Goal: Task Accomplishment & Management: Manage account settings

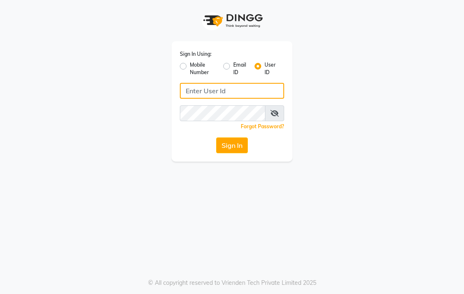
click at [233, 87] on input "Username" at bounding box center [232, 91] width 104 height 16
type input "e3855-09"
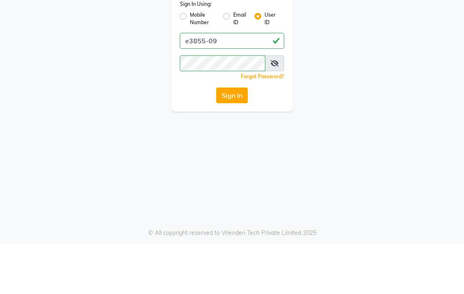
click at [228, 138] on button "Sign In" at bounding box center [232, 146] width 32 height 16
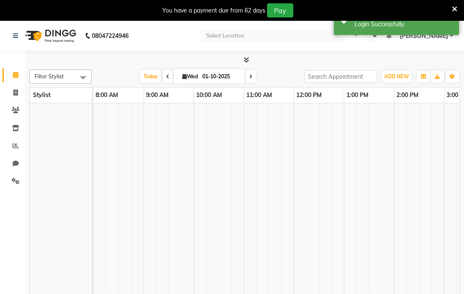
select select "en"
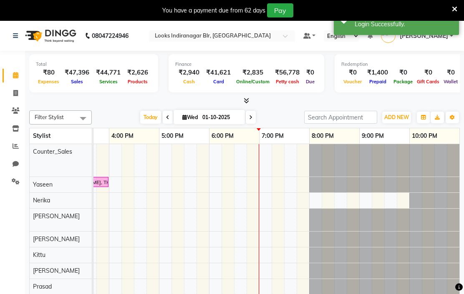
click at [454, 6] on icon at bounding box center [454, 9] width 5 height 8
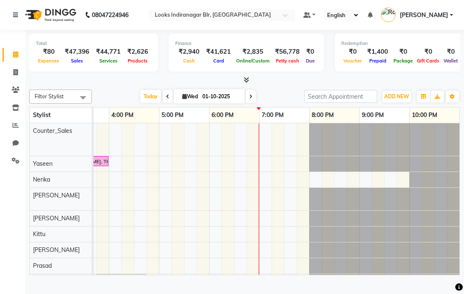
click at [18, 69] on icon at bounding box center [15, 72] width 5 height 6
select select "service"
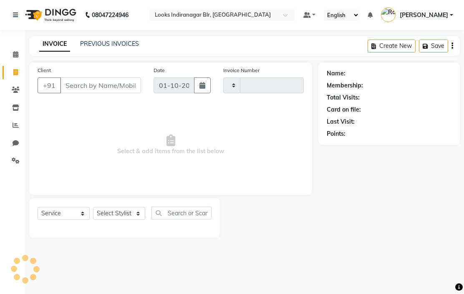
type input "4137"
select select "8708"
click at [15, 54] on icon at bounding box center [15, 54] width 5 height 6
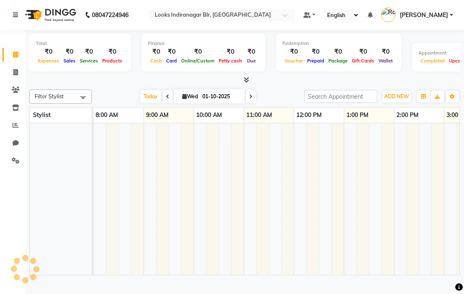
scroll to position [0, 335]
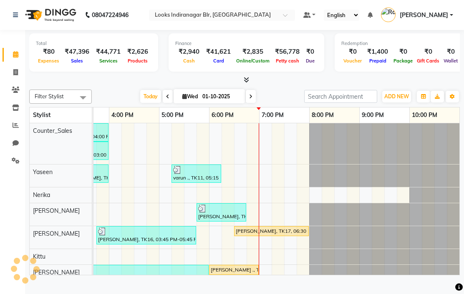
click at [16, 70] on icon at bounding box center [15, 72] width 5 height 6
select select "service"
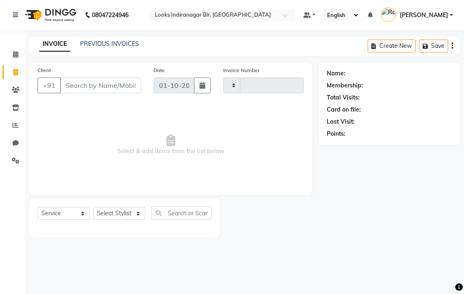
type input "4137"
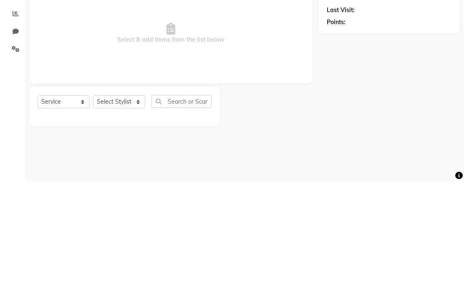
select select "8708"
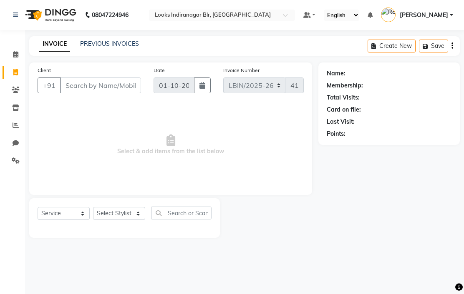
click at [116, 48] on link "PREVIOUS INVOICES" at bounding box center [109, 44] width 59 height 8
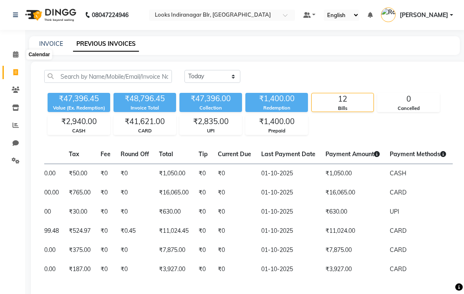
click at [20, 50] on span at bounding box center [15, 55] width 15 height 10
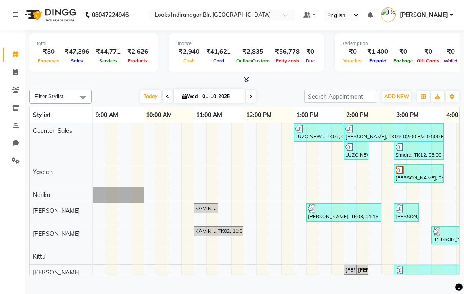
click at [274, 16] on input "text" at bounding box center [213, 16] width 121 height 8
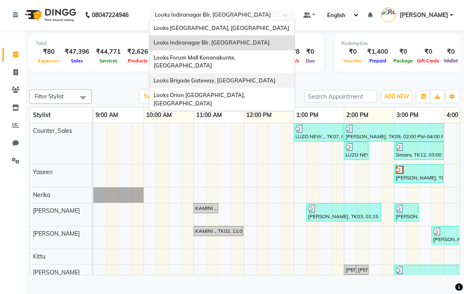
click at [275, 77] on span "Looks Brigade Gateway, [GEOGRAPHIC_DATA]" at bounding box center [214, 80] width 122 height 7
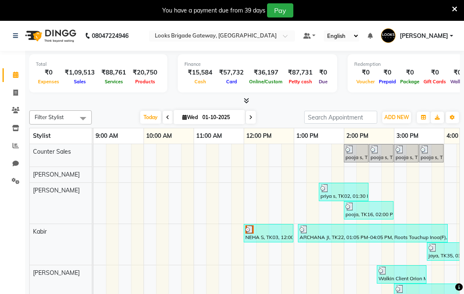
click at [293, 35] on span at bounding box center [288, 38] width 10 height 8
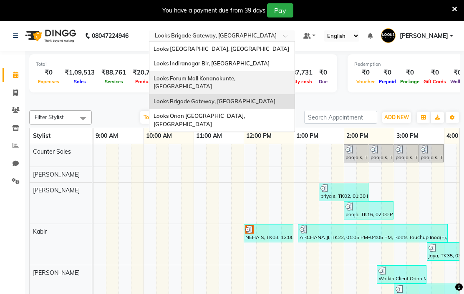
click at [236, 75] on span "Looks Forum Mall Konanakunte, [GEOGRAPHIC_DATA]" at bounding box center [194, 82] width 83 height 15
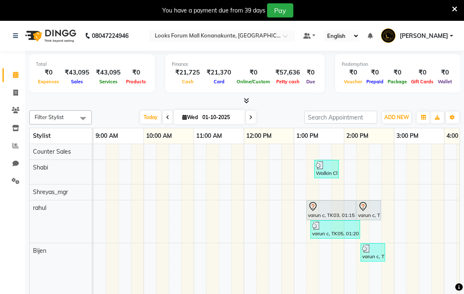
click at [295, 38] on div at bounding box center [222, 37] width 146 height 8
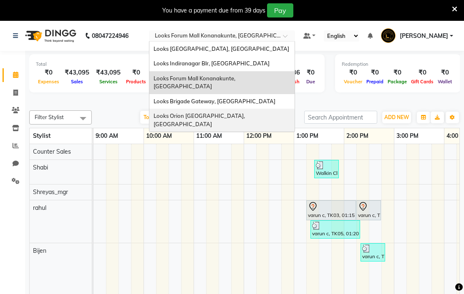
click at [246, 113] on span "Looks Orion [GEOGRAPHIC_DATA], [GEOGRAPHIC_DATA]" at bounding box center [199, 120] width 93 height 15
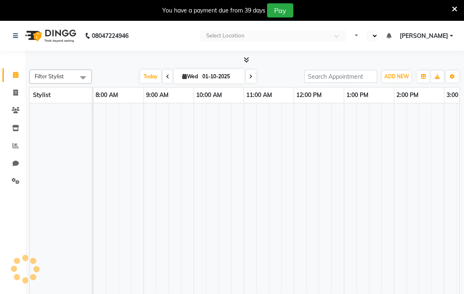
select select "en"
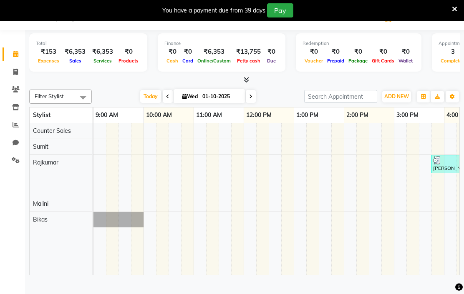
scroll to position [21, 0]
click at [17, 72] on icon at bounding box center [15, 72] width 5 height 6
select select "service"
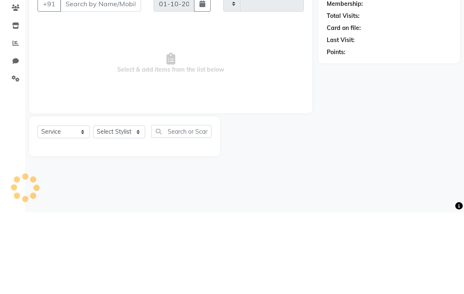
type input "0908"
select select "8943"
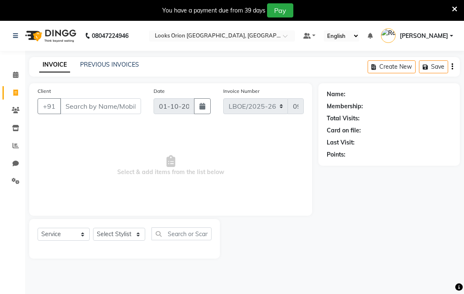
click at [21, 75] on span at bounding box center [15, 75] width 15 height 10
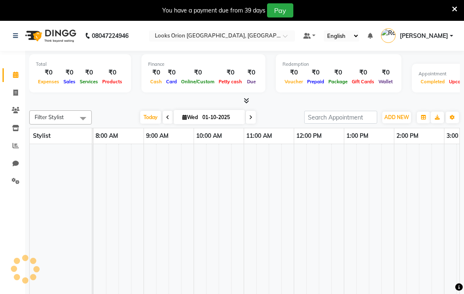
scroll to position [0, 335]
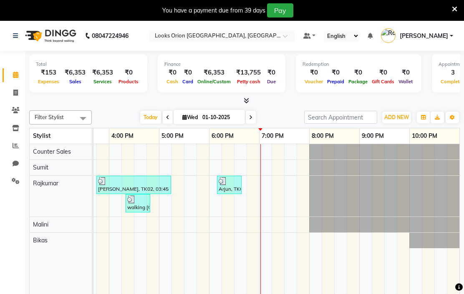
click at [274, 34] on input "text" at bounding box center [213, 37] width 121 height 8
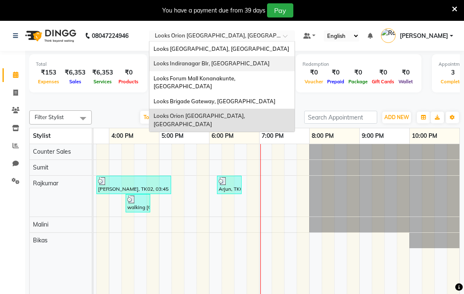
click at [269, 65] on span "Looks Indiranagar Blr, [GEOGRAPHIC_DATA]" at bounding box center [211, 63] width 116 height 7
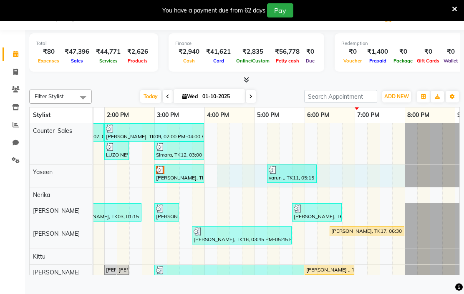
click at [16, 71] on icon at bounding box center [15, 72] width 5 height 6
select select "service"
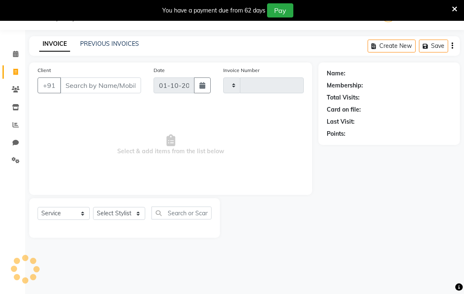
type input "4137"
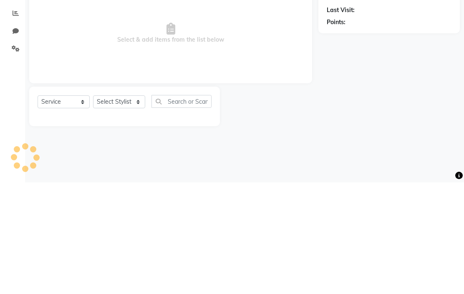
select select "8708"
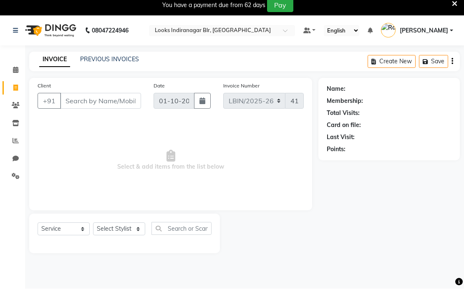
click at [118, 68] on link "PREVIOUS INVOICES" at bounding box center [109, 65] width 59 height 8
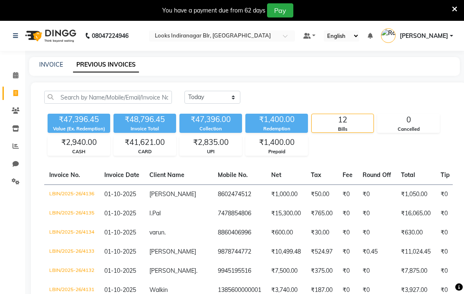
click at [289, 89] on main "INVOICE PREVIOUS INVOICES Today Yesterday Custom Range ₹47,396.45 Value (Ex. Re…" at bounding box center [244, 267] width 439 height 421
click at [15, 78] on icon at bounding box center [15, 75] width 5 height 6
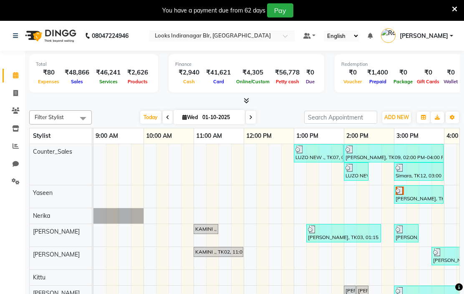
click at [248, 104] on icon at bounding box center [246, 101] width 5 height 6
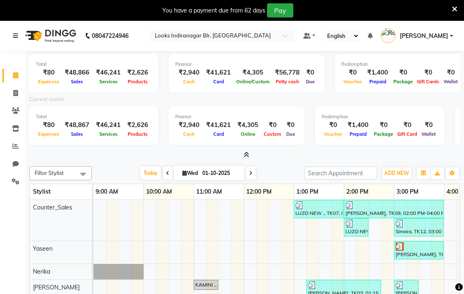
click at [248, 158] on icon at bounding box center [246, 155] width 5 height 6
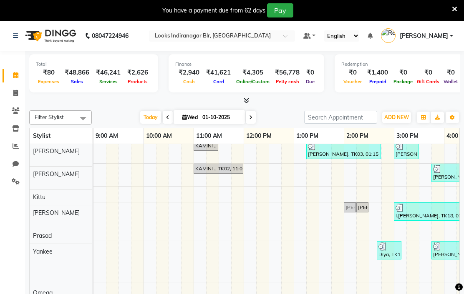
scroll to position [98, 0]
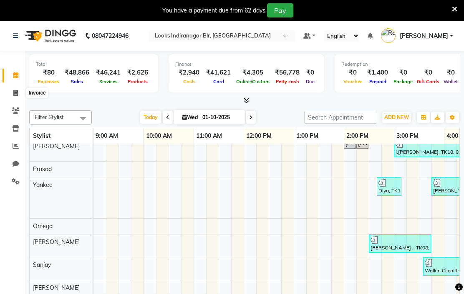
click at [11, 97] on span at bounding box center [15, 94] width 15 height 10
select select "service"
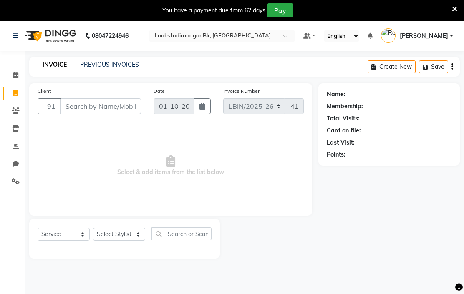
click at [116, 68] on link "PREVIOUS INVOICES" at bounding box center [109, 65] width 59 height 8
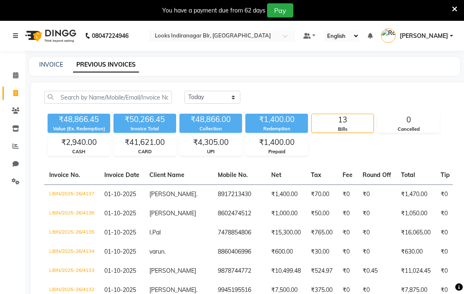
click at [18, 78] on icon at bounding box center [15, 75] width 5 height 6
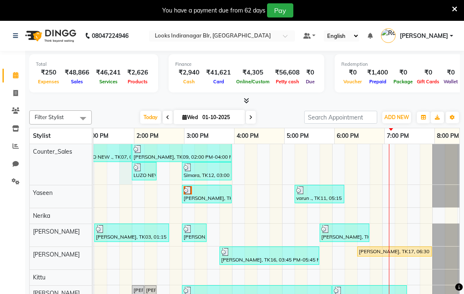
scroll to position [0, 218]
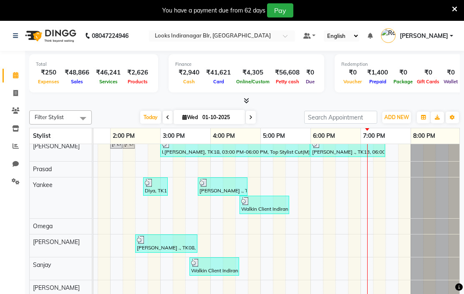
click at [452, 11] on icon at bounding box center [454, 9] width 5 height 8
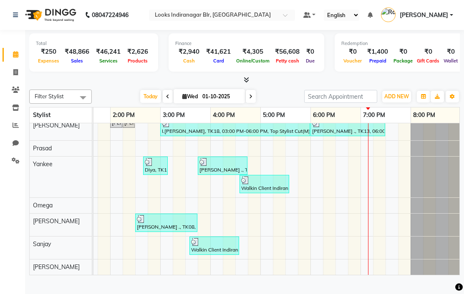
click at [255, 103] on span at bounding box center [251, 96] width 10 height 13
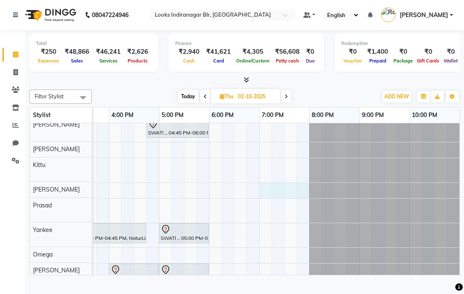
scroll to position [53, 0]
click at [288, 99] on icon at bounding box center [285, 96] width 3 height 5
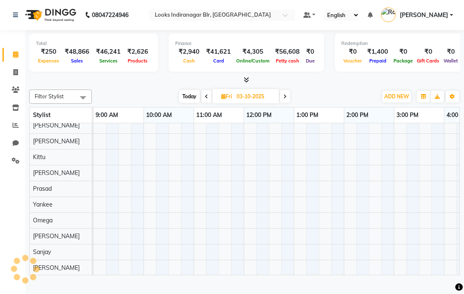
scroll to position [53, 335]
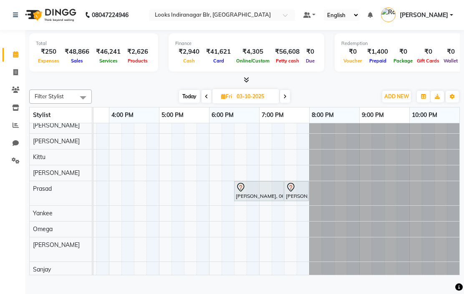
click at [289, 103] on span at bounding box center [285, 96] width 10 height 13
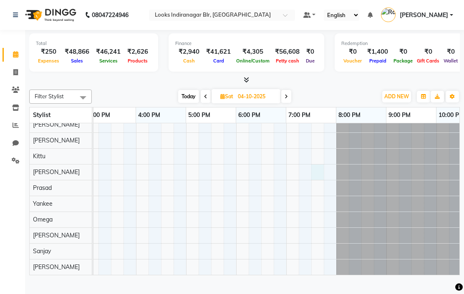
scroll to position [54, 303]
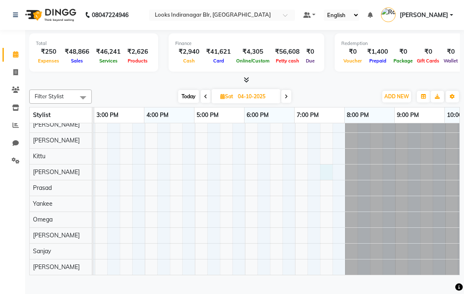
click at [290, 103] on span at bounding box center [286, 96] width 10 height 13
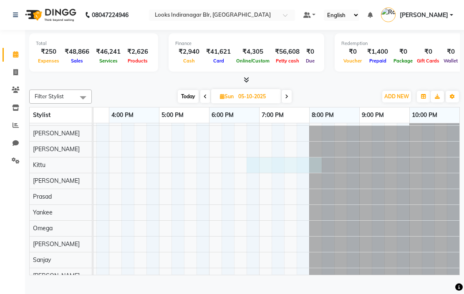
click at [207, 103] on span at bounding box center [205, 96] width 10 height 13
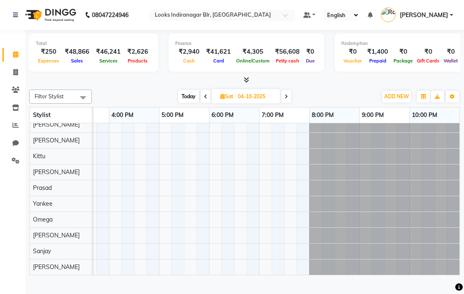
click at [191, 103] on span "Today" at bounding box center [188, 96] width 21 height 13
type input "01-10-2025"
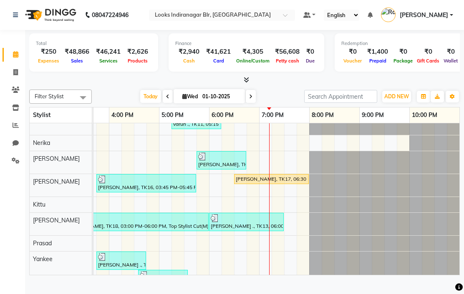
click at [295, 14] on div at bounding box center [222, 16] width 146 height 8
click at [282, 30] on nav "08047224946 Select Location × Looks Indiranagar Blr, Bengaluru Default Panel My…" at bounding box center [232, 15] width 464 height 30
click at [293, 14] on span at bounding box center [288, 17] width 10 height 8
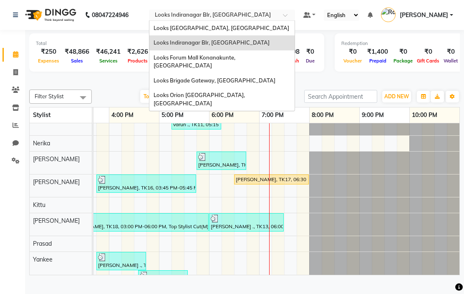
click at [288, 16] on nav "08047224946 Select Location × Looks Indiranagar Blr, Bengaluru Looks Vega City,…" at bounding box center [232, 15] width 464 height 30
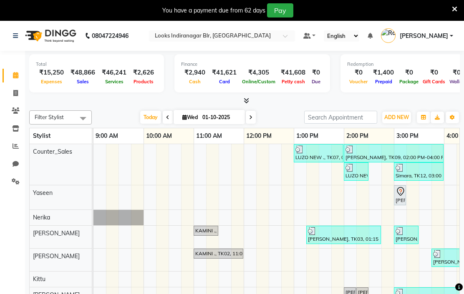
click at [295, 34] on div at bounding box center [222, 37] width 146 height 8
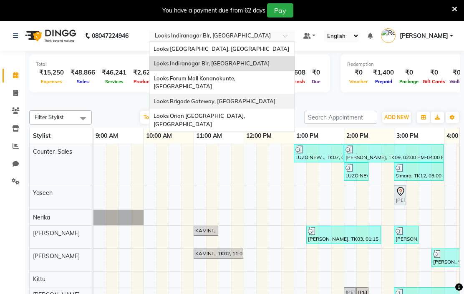
click at [275, 98] on span "Looks Brigade Gateway, [GEOGRAPHIC_DATA]" at bounding box center [214, 101] width 122 height 7
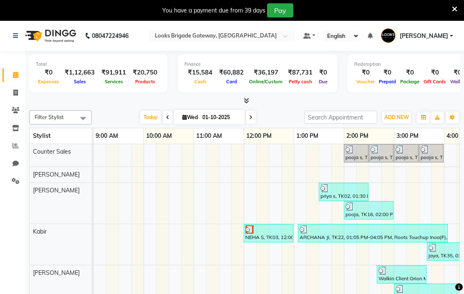
click at [274, 33] on input "text" at bounding box center [213, 37] width 121 height 8
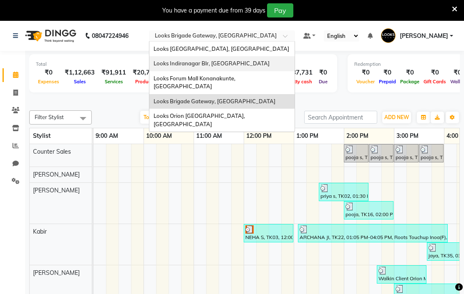
click at [269, 60] on span "Looks Indiranagar Blr, [GEOGRAPHIC_DATA]" at bounding box center [211, 63] width 116 height 7
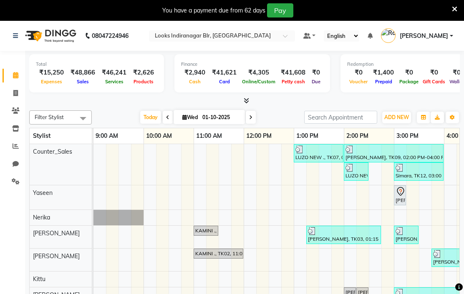
click at [452, 5] on icon at bounding box center [454, 9] width 5 height 8
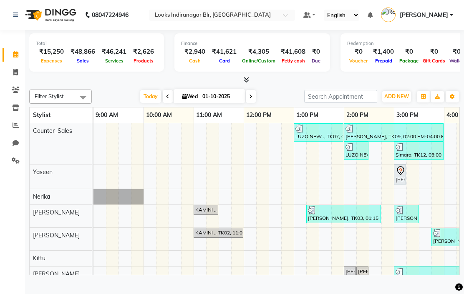
click at [140, 255] on td at bounding box center [137, 273] width 13 height 301
click at [274, 18] on input "text" at bounding box center [213, 16] width 121 height 8
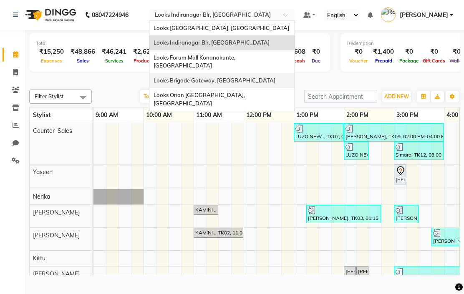
click at [275, 77] on span "Looks Brigade Gateway, Bengaluru" at bounding box center [214, 80] width 122 height 7
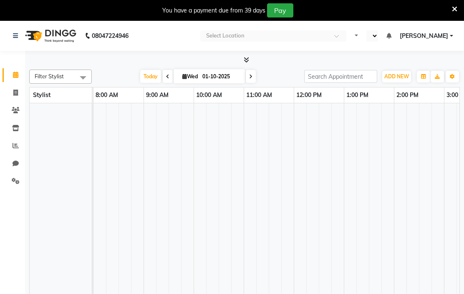
select select "en"
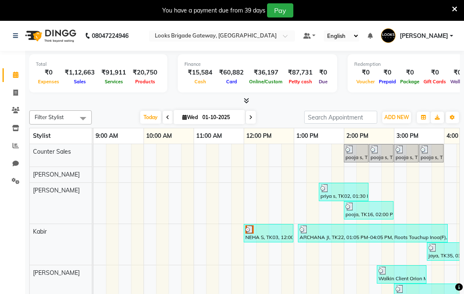
click at [274, 35] on input "text" at bounding box center [213, 37] width 121 height 8
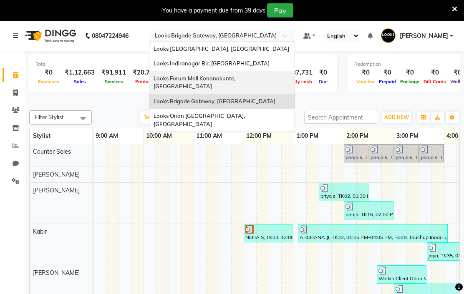
click at [236, 76] on span "Looks Forum Mall Konanakunte, [GEOGRAPHIC_DATA]" at bounding box center [194, 82] width 83 height 15
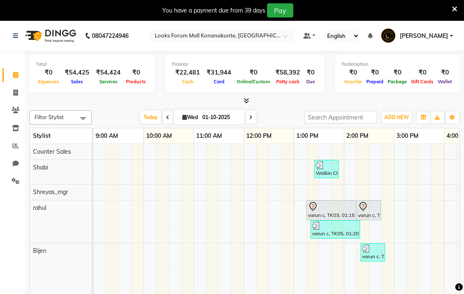
click at [295, 37] on div at bounding box center [222, 37] width 146 height 8
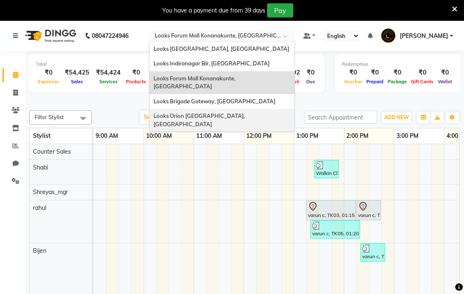
click at [246, 113] on span "Looks Orion [GEOGRAPHIC_DATA], [GEOGRAPHIC_DATA]" at bounding box center [199, 120] width 93 height 15
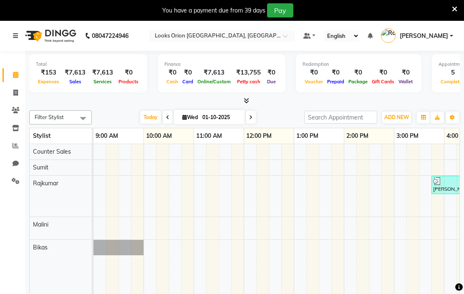
click at [452, 12] on icon at bounding box center [454, 9] width 5 height 8
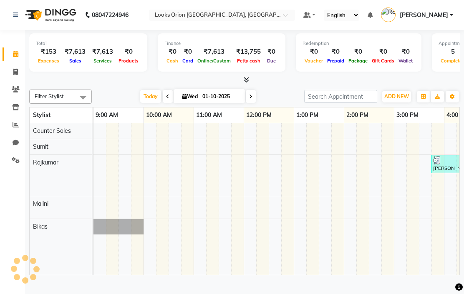
click at [448, 30] on nav "08047224946 Select Location × Looks Orion [GEOGRAPHIC_DATA], [GEOGRAPHIC_DATA] …" at bounding box center [232, 15] width 464 height 30
click at [199, 139] on div at bounding box center [200, 130] width 13 height 15
click at [212, 155] on div at bounding box center [212, 146] width 13 height 15
click at [230, 173] on div at bounding box center [225, 175] width 13 height 41
click at [295, 12] on div at bounding box center [222, 16] width 146 height 8
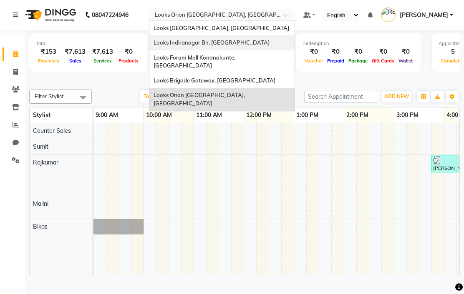
click at [294, 46] on div "Looks Indiranagar Blr, [GEOGRAPHIC_DATA]" at bounding box center [221, 42] width 145 height 15
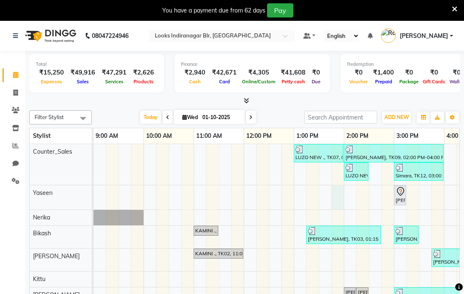
click at [332, 203] on div at bounding box center [337, 198] width 13 height 24
